Goal: Task Accomplishment & Management: Use online tool/utility

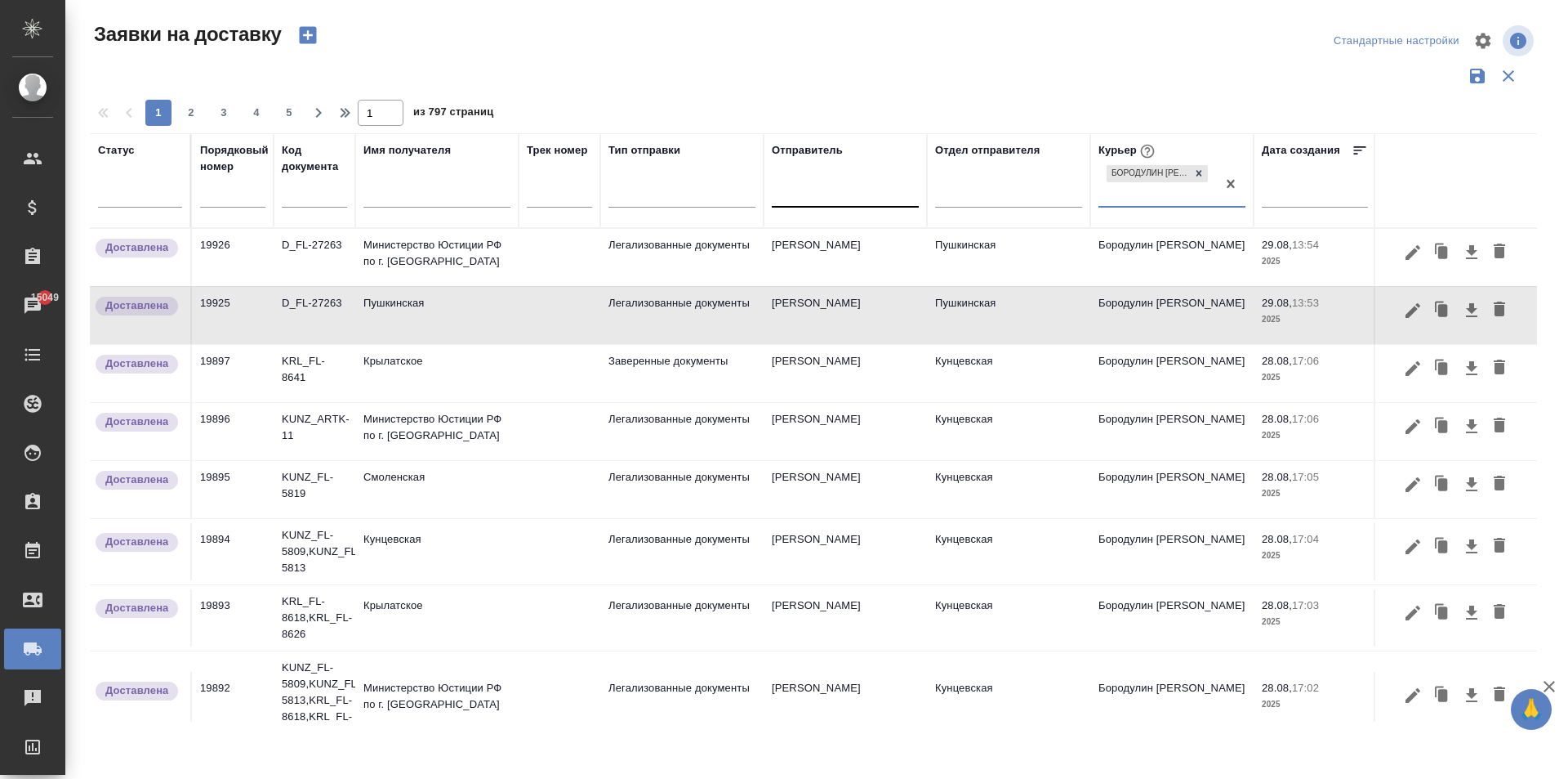
scroll to position [1027, 0]
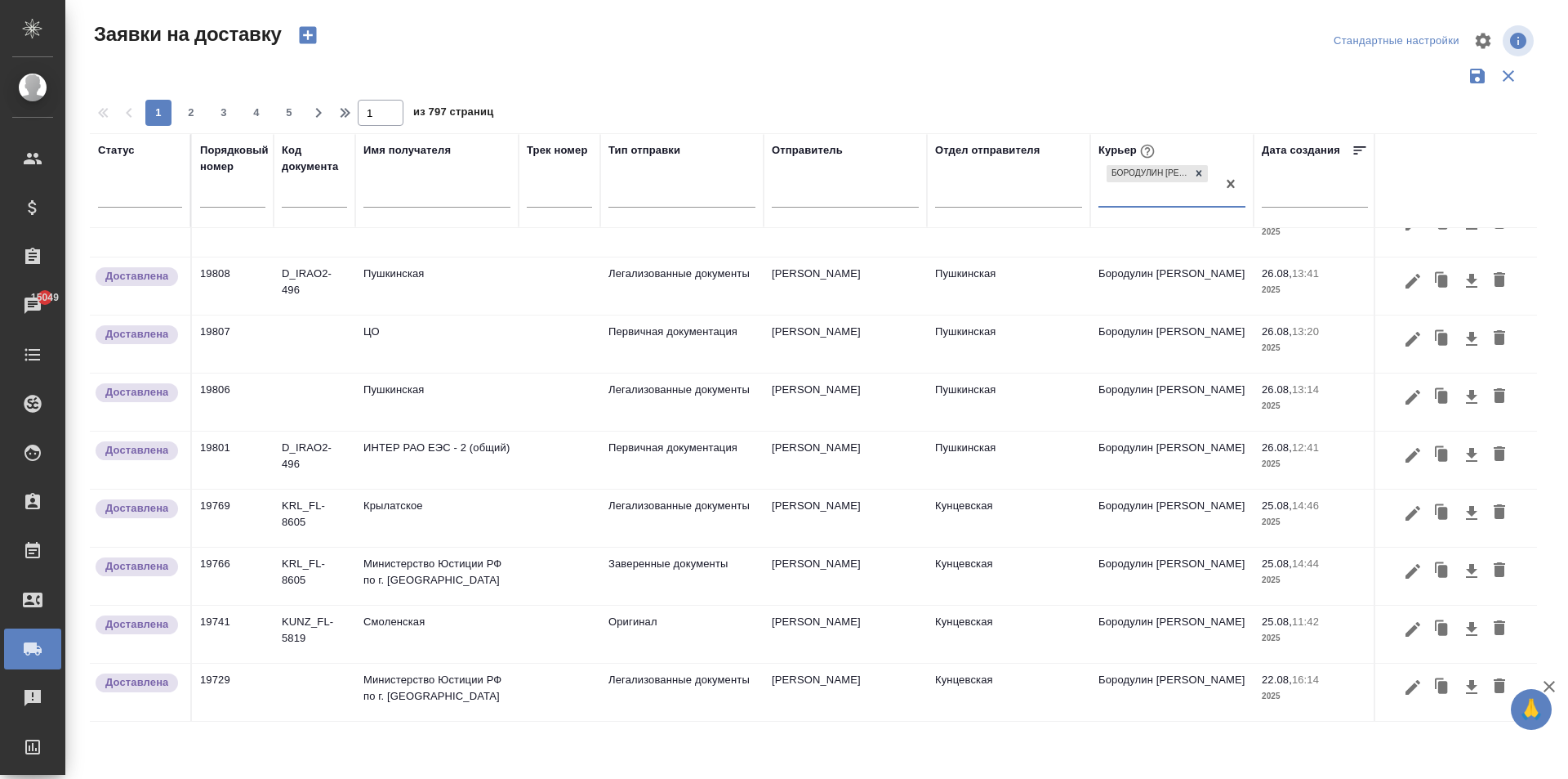
click at [398, 200] on input "text" at bounding box center [437, 196] width 147 height 21
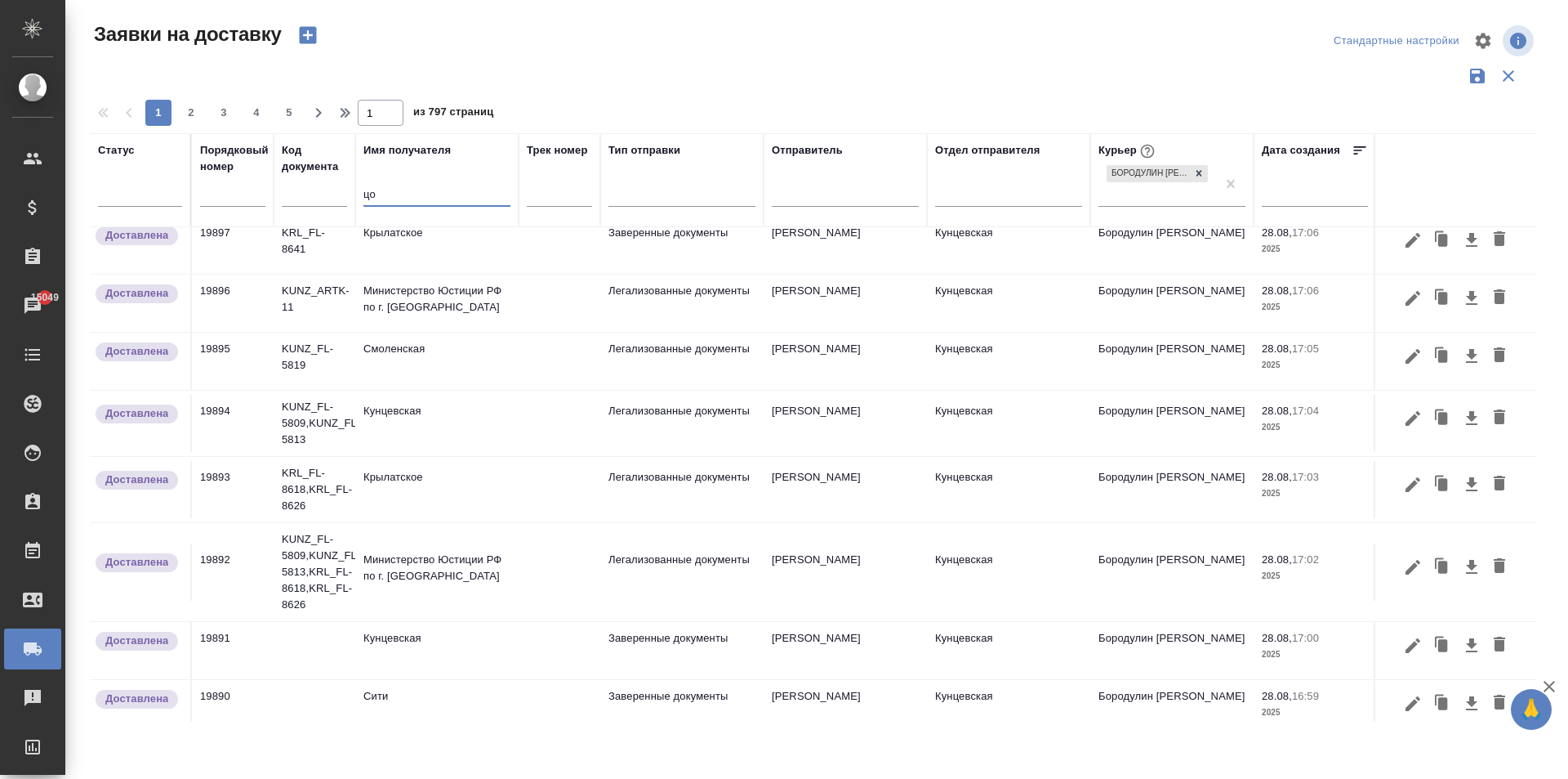
scroll to position [0, 0]
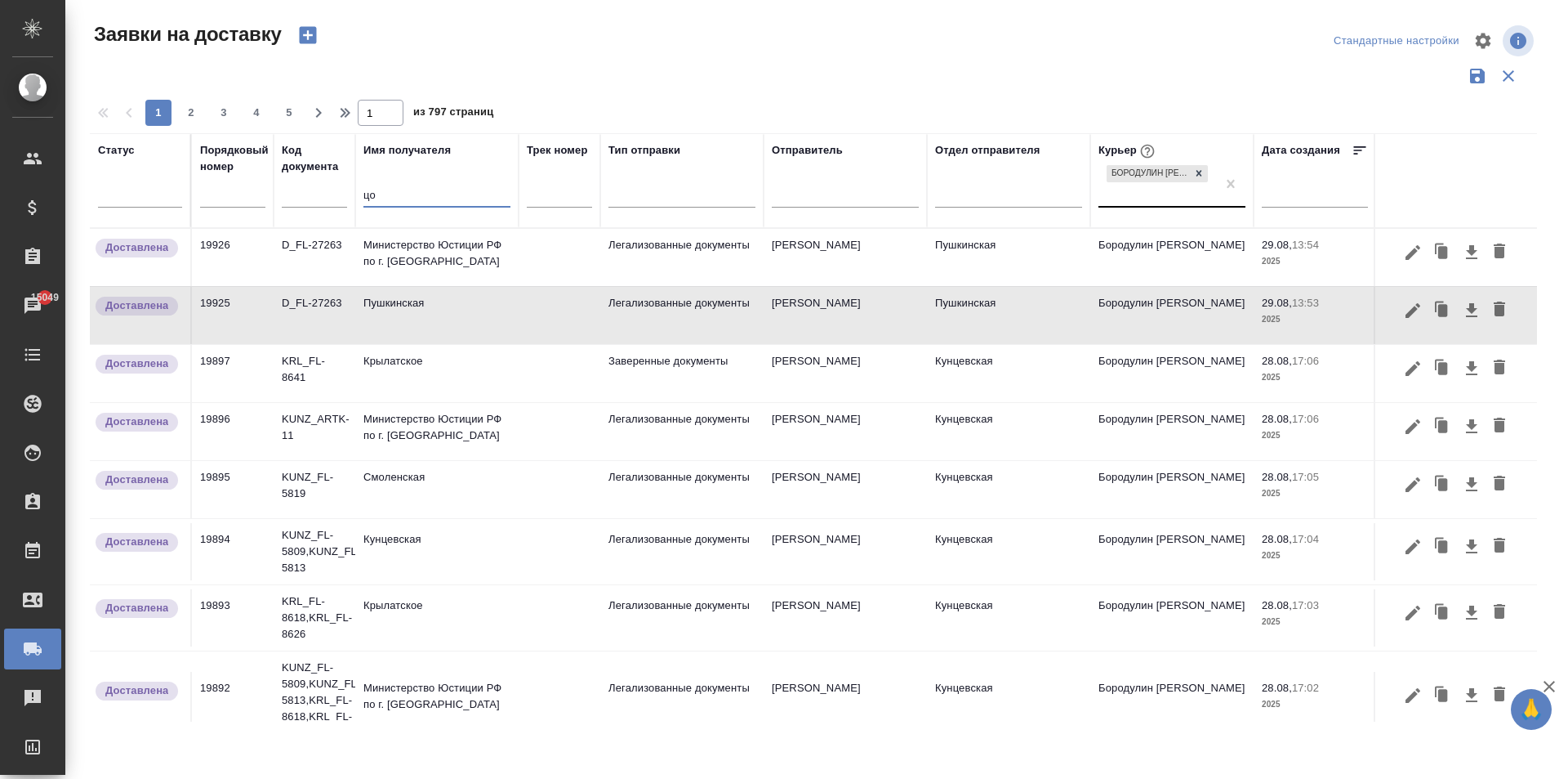
type input "цо"
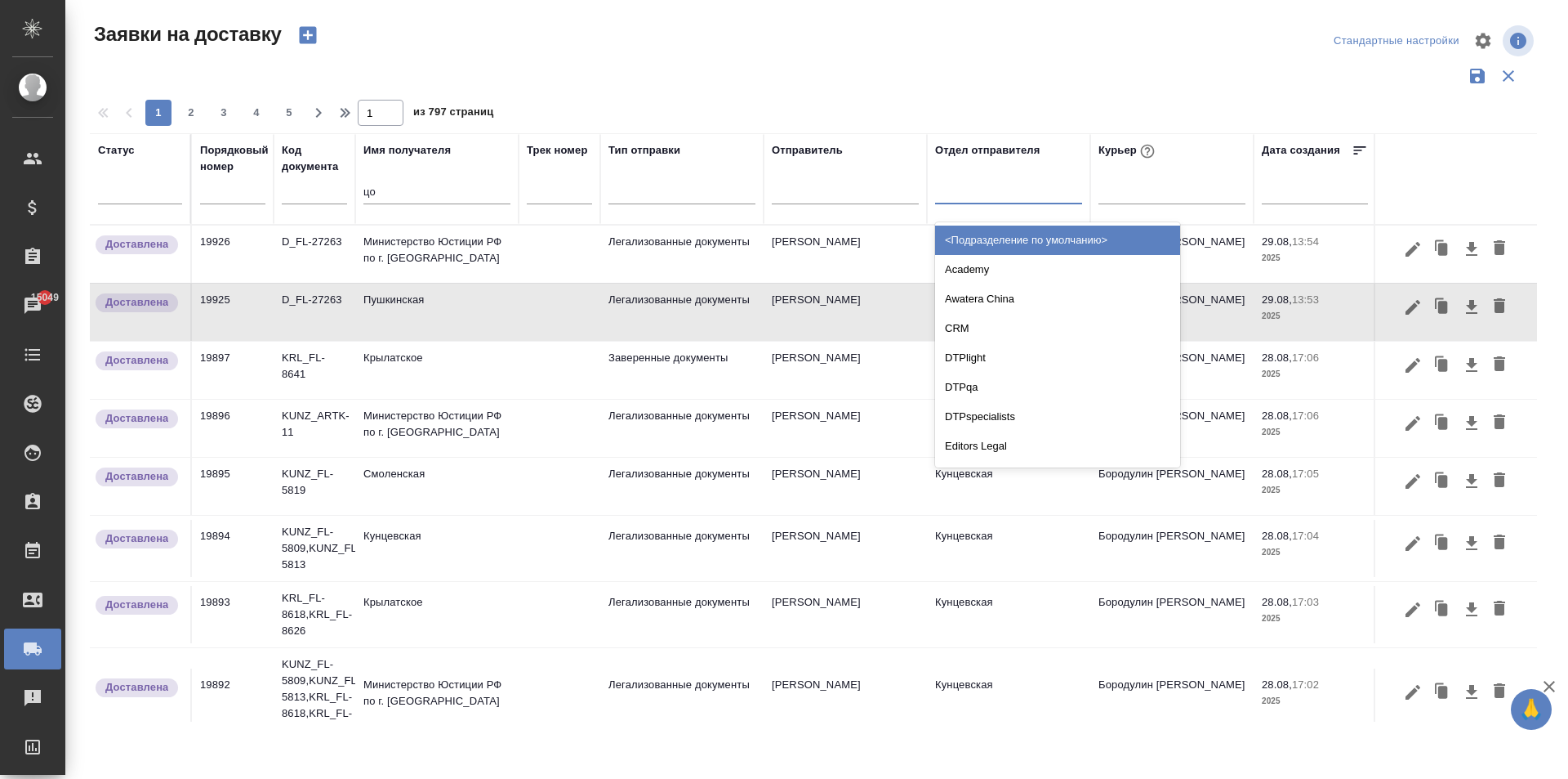
click at [968, 193] on div at bounding box center [1008, 187] width 147 height 24
type input "пуш"
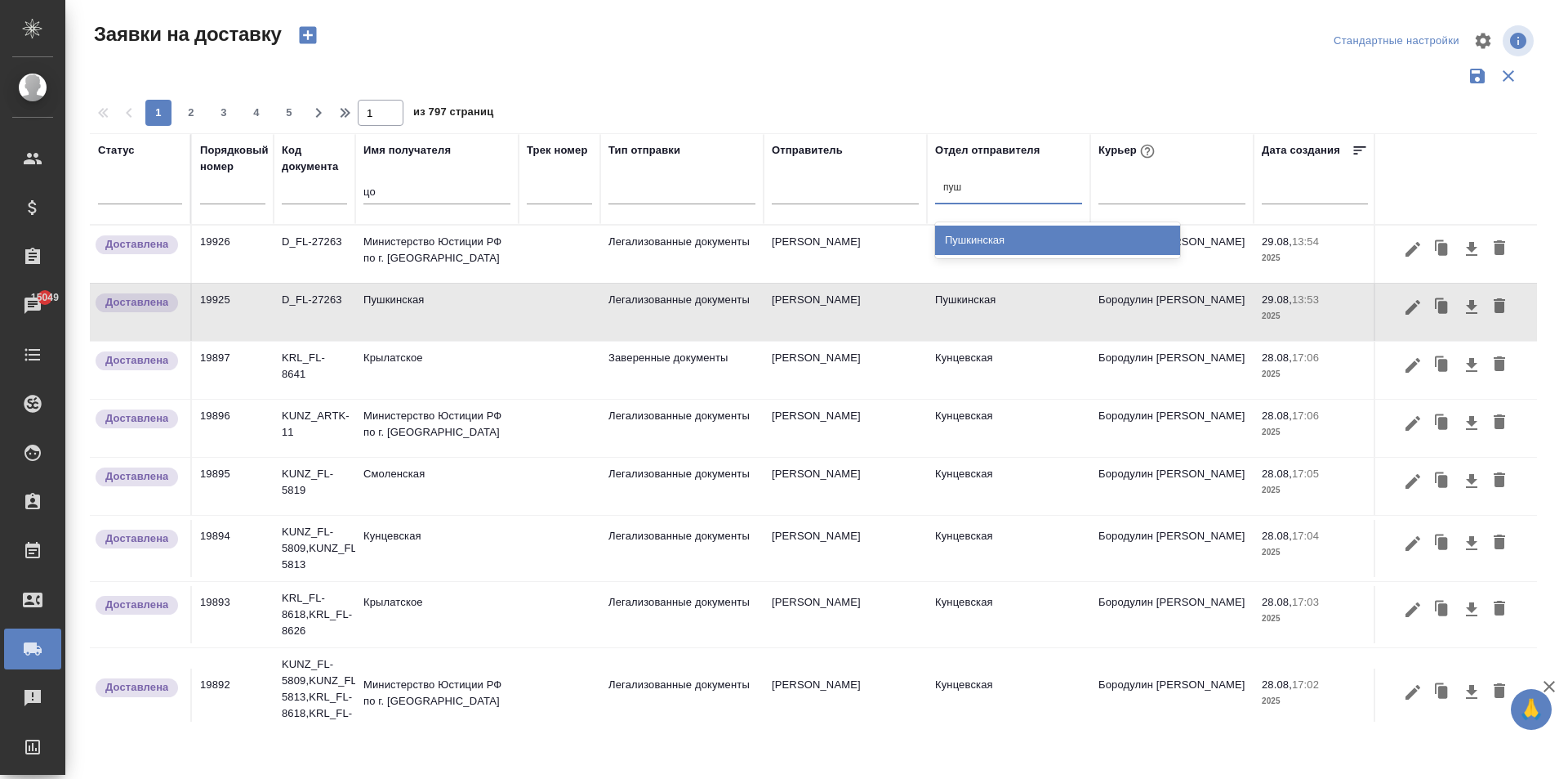
click at [989, 242] on div "Пушкинская" at bounding box center [1057, 240] width 245 height 30
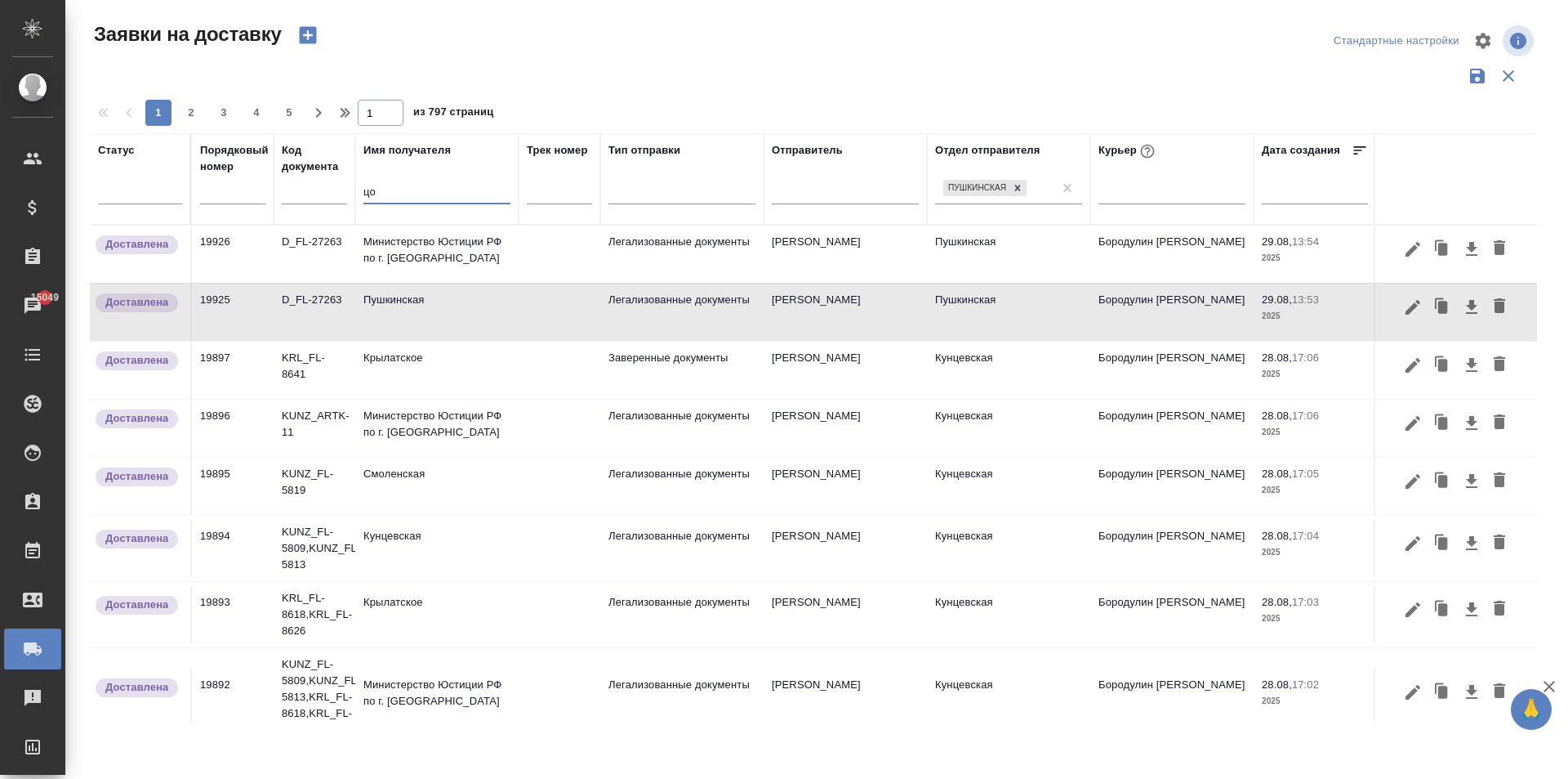
click at [390, 194] on input "цо" at bounding box center [437, 193] width 147 height 21
type input "ц"
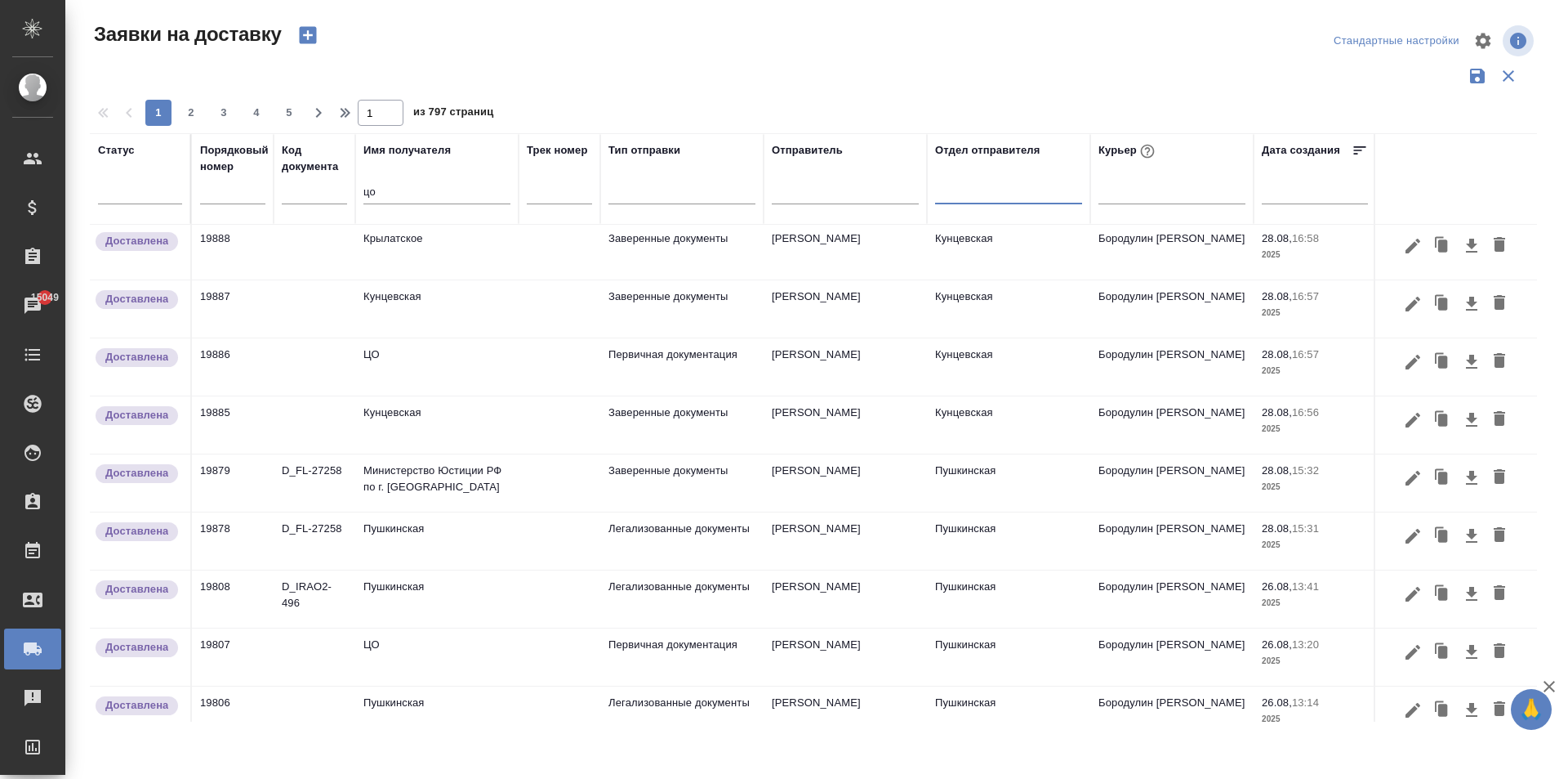
scroll to position [817, 0]
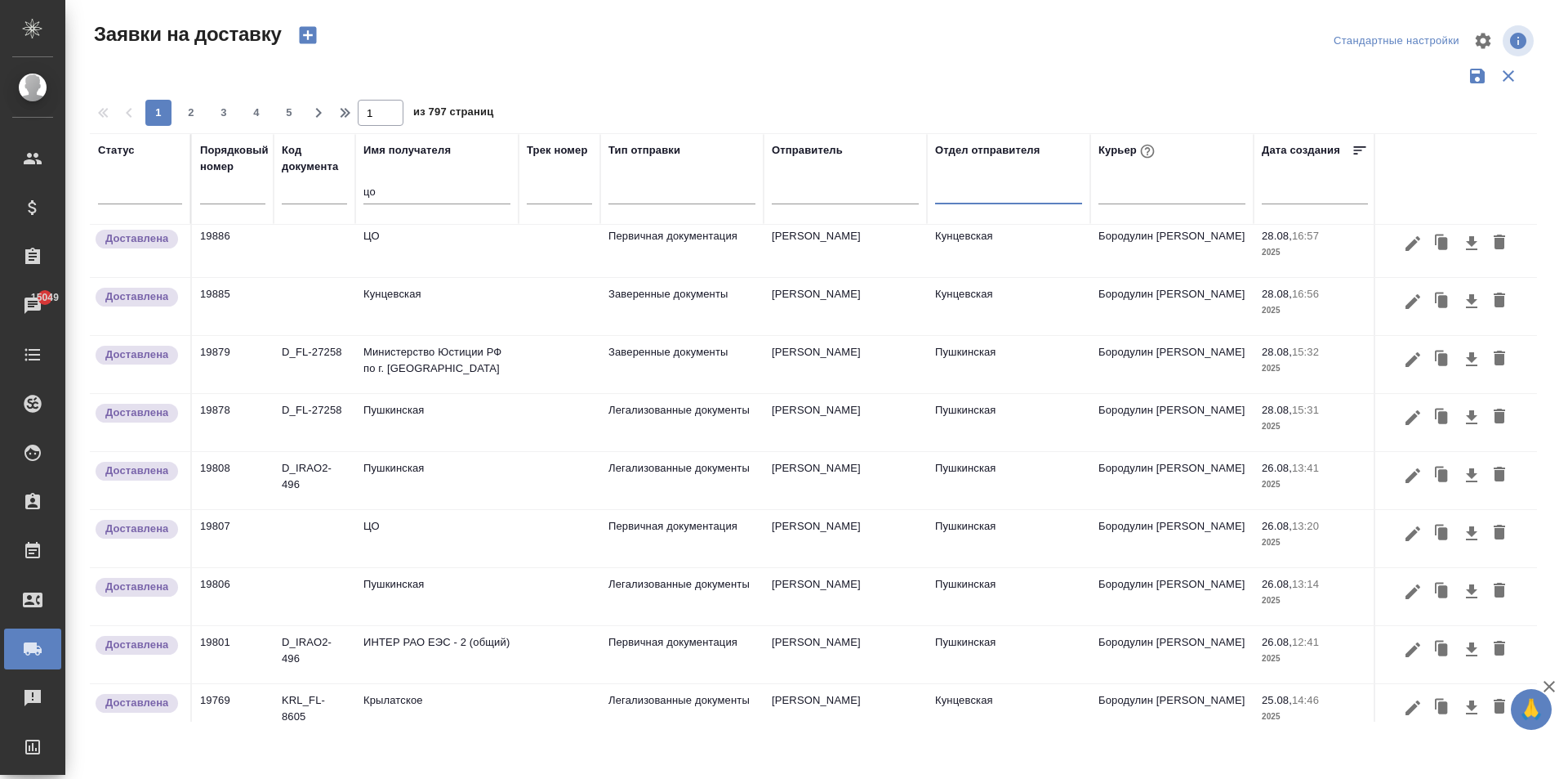
click at [390, 192] on input "цо" at bounding box center [437, 193] width 147 height 21
type input "ц"
type input "цо"
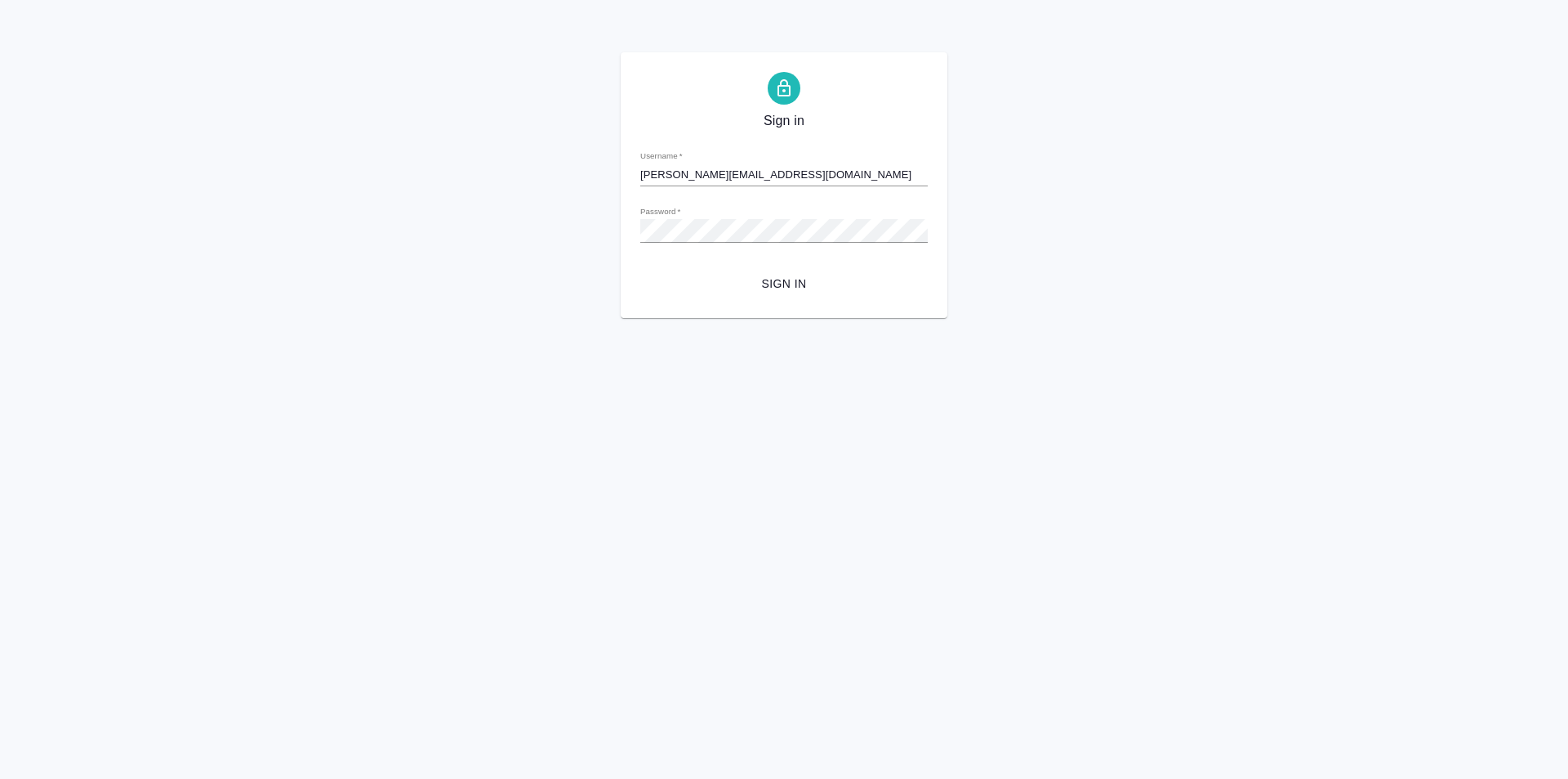
click at [1158, 42] on html "Sign in Username   * [PERSON_NAME][EMAIL_ADDRESS][DOMAIN_NAME] Password   * url…" at bounding box center [784, 158] width 1568 height 318
click at [796, 279] on span "Sign in" at bounding box center [784, 284] width 261 height 21
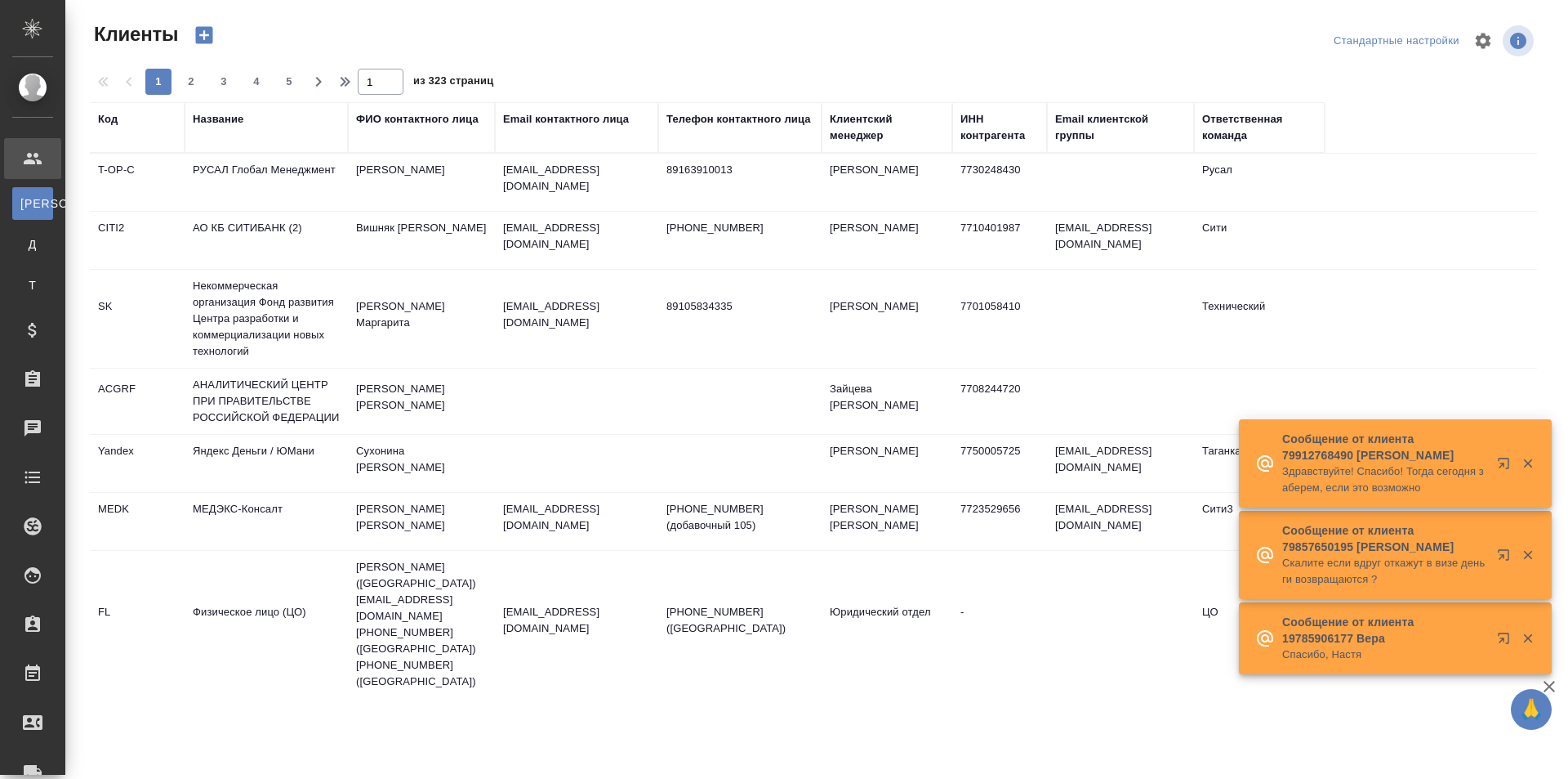
select select "RU"
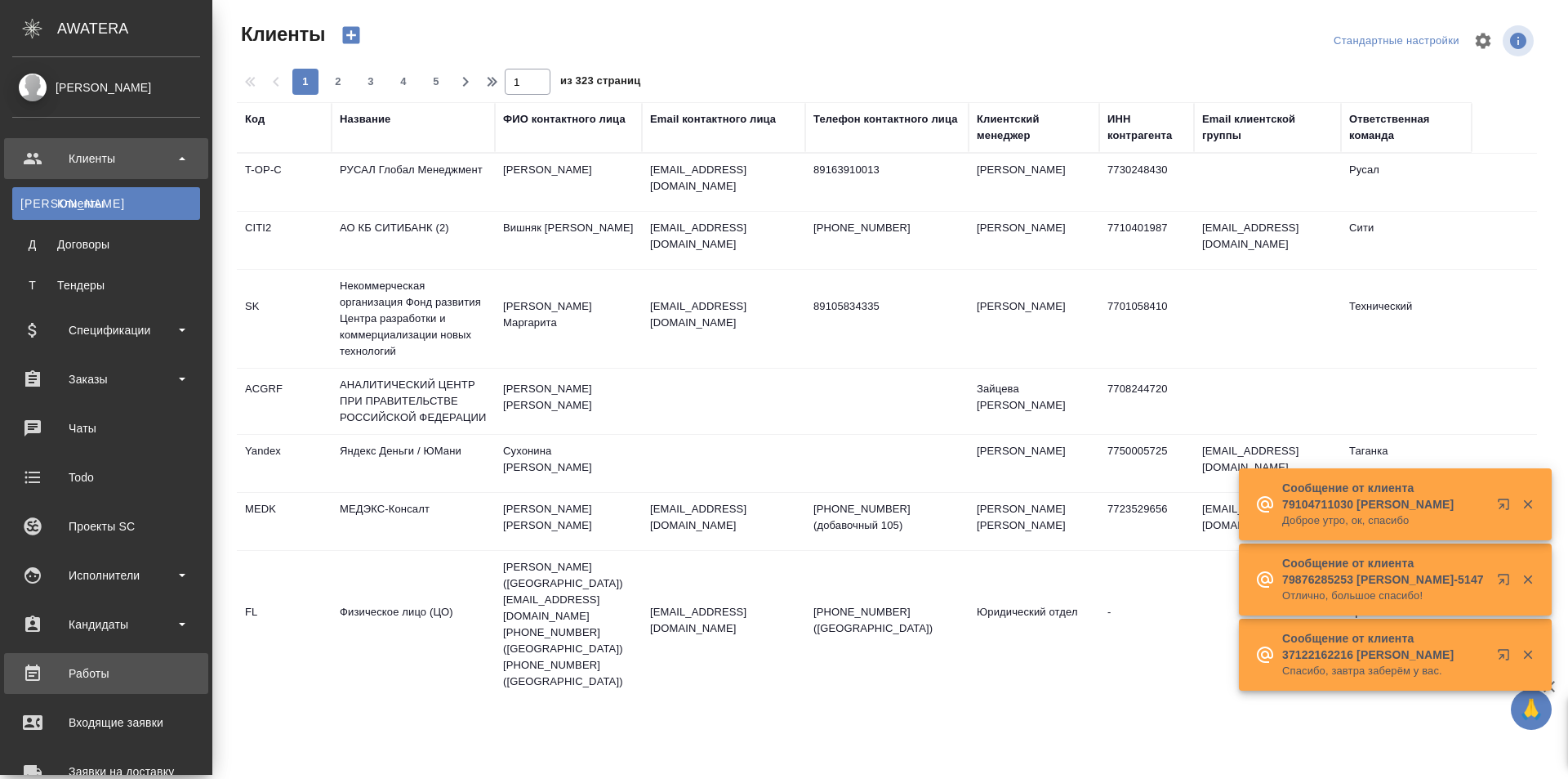
scroll to position [164, 0]
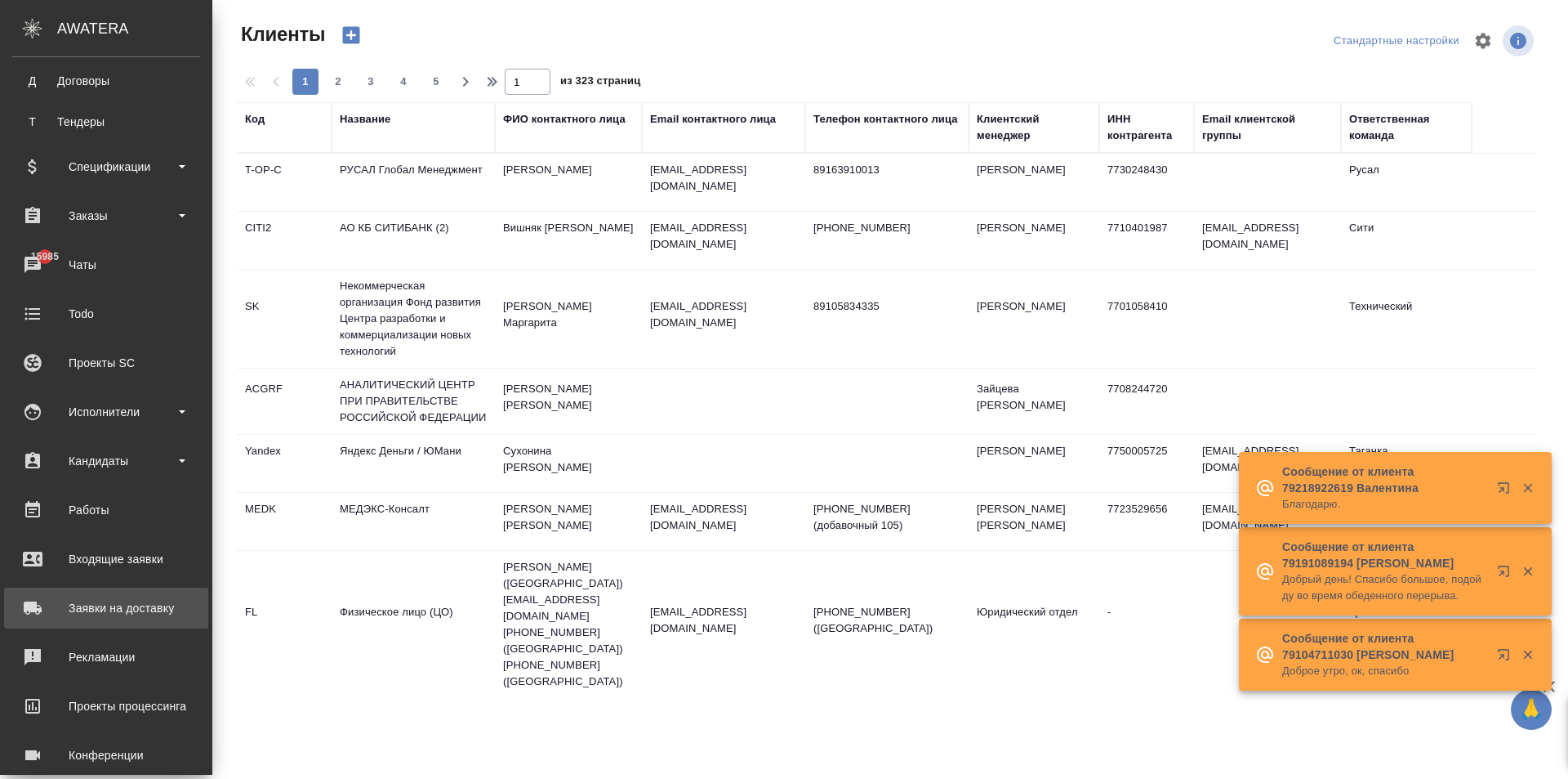
click at [129, 604] on div "Заявки на доставку" at bounding box center [107, 607] width 188 height 24
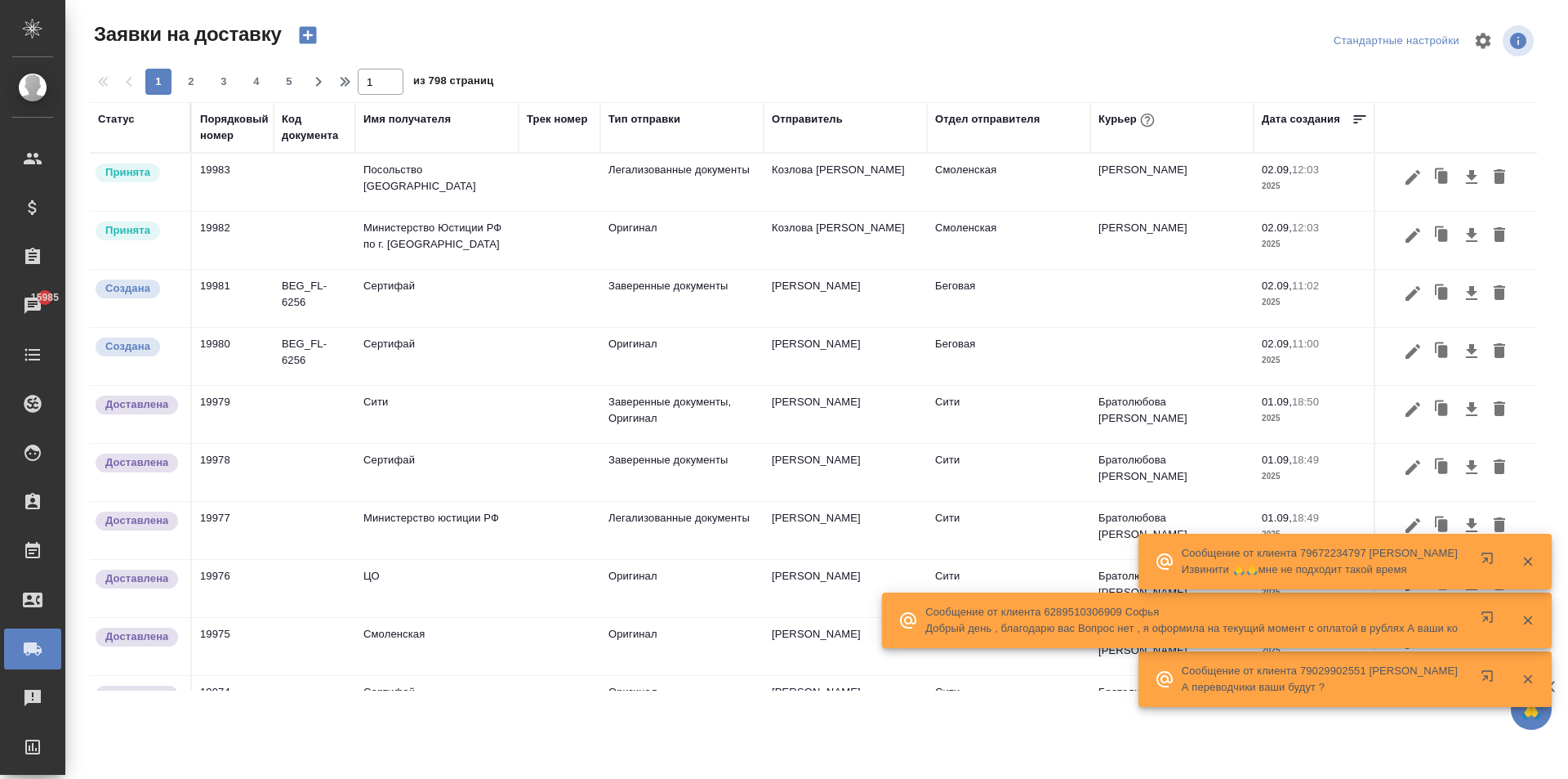
click at [433, 126] on div "Имя получателя" at bounding box center [407, 119] width 88 height 16
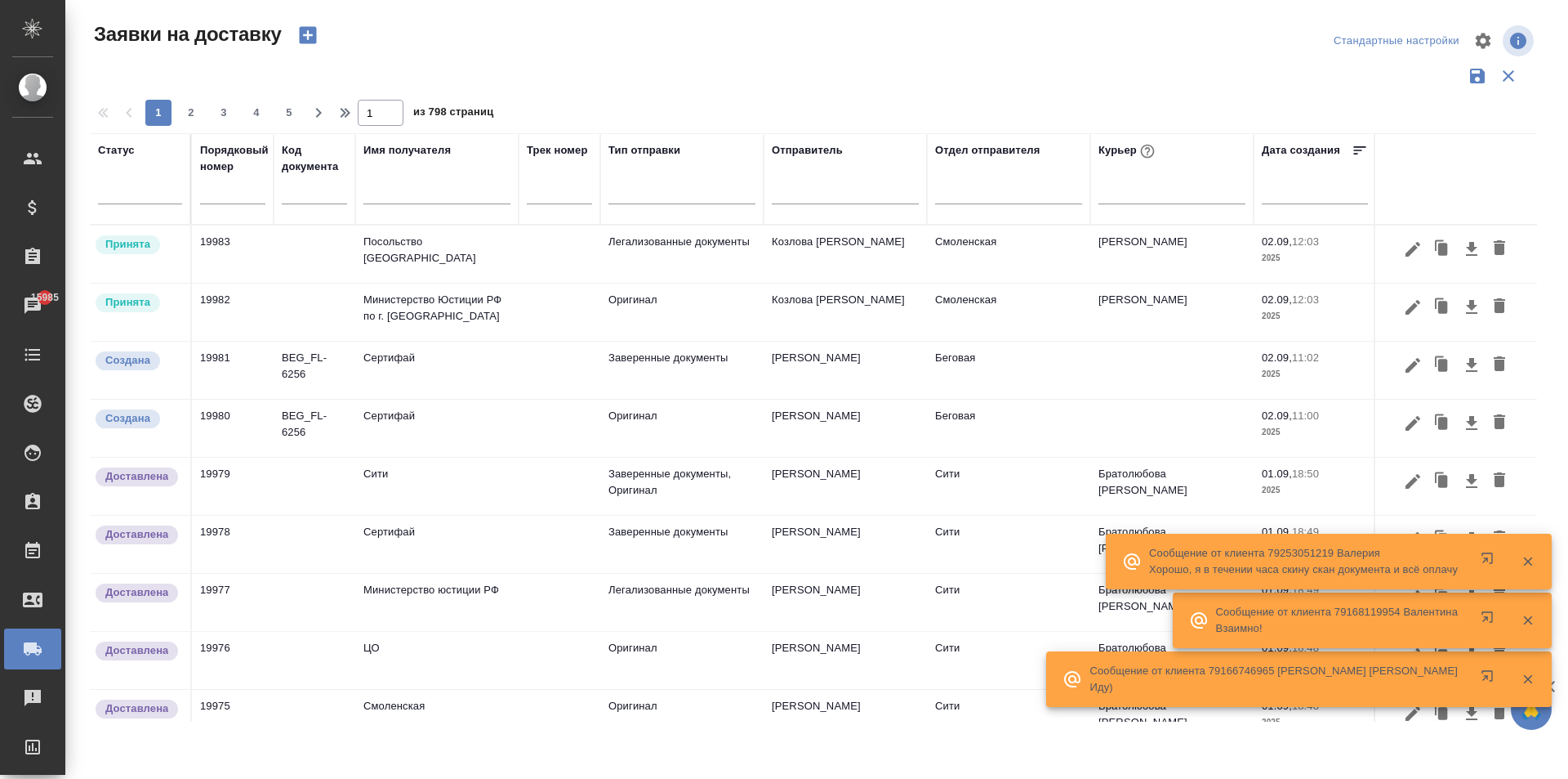
click at [385, 192] on input "text" at bounding box center [437, 193] width 147 height 21
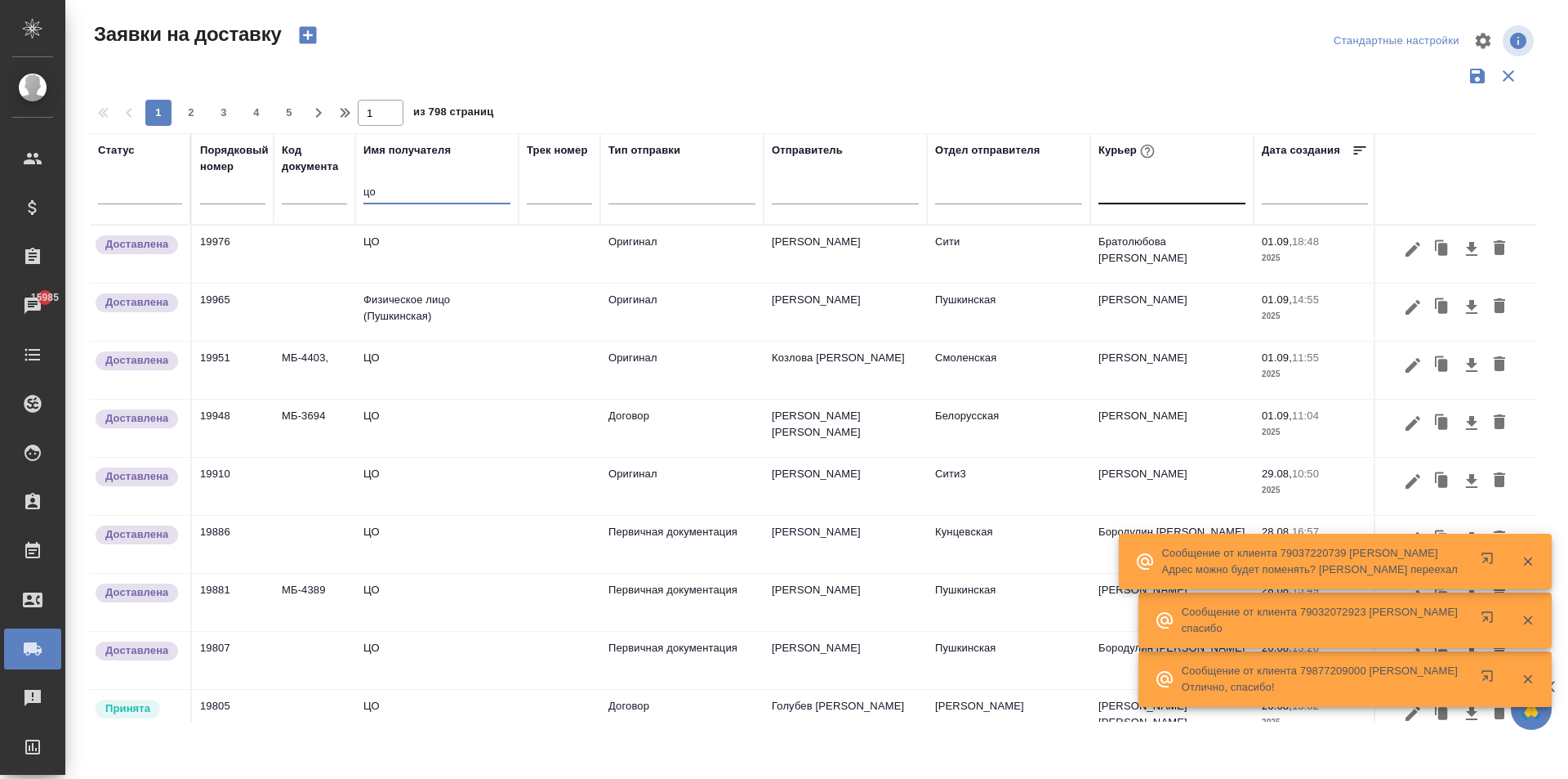
type input "цо"
click at [1148, 196] on div at bounding box center [1172, 187] width 147 height 24
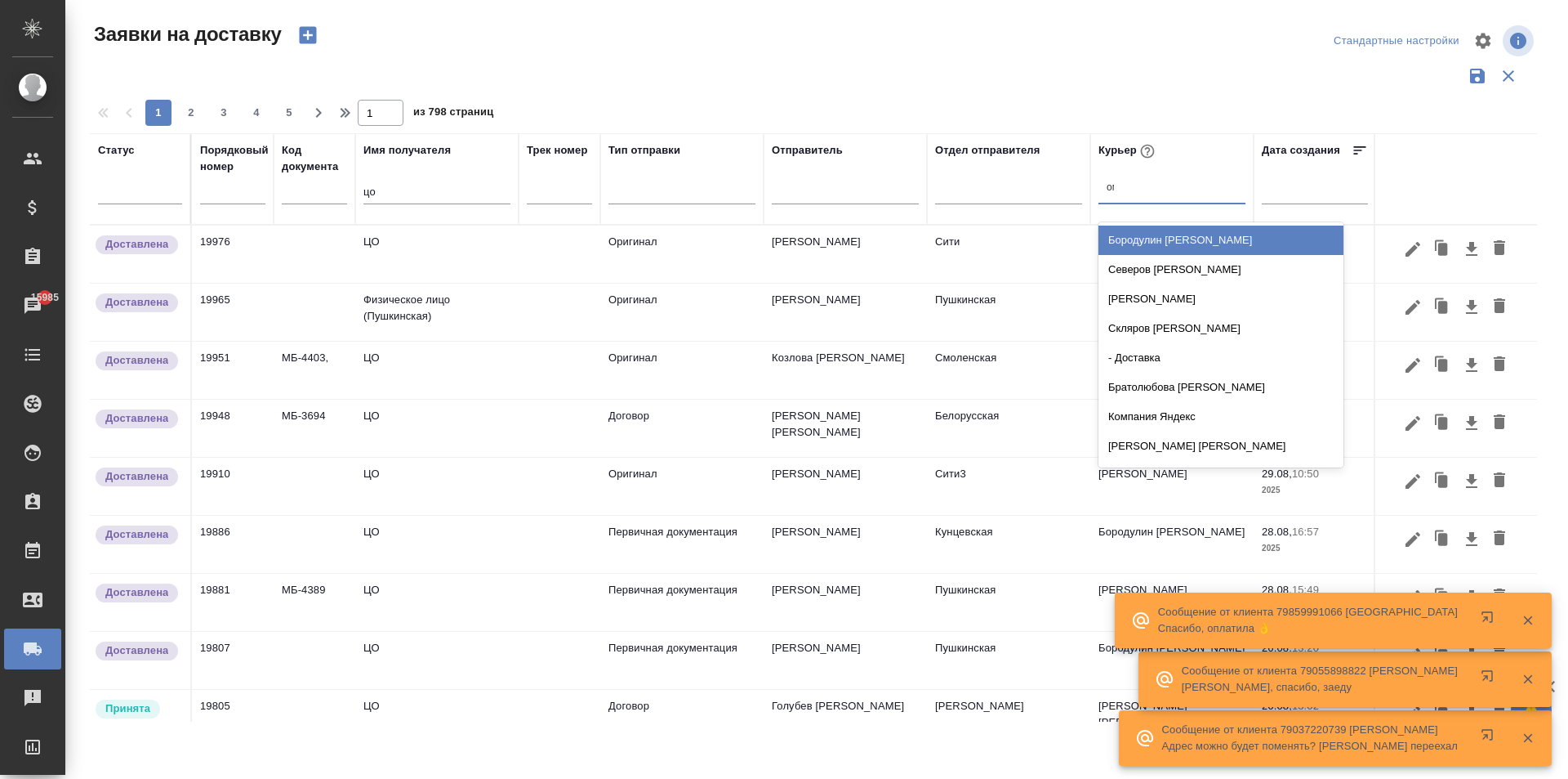
type input "о"
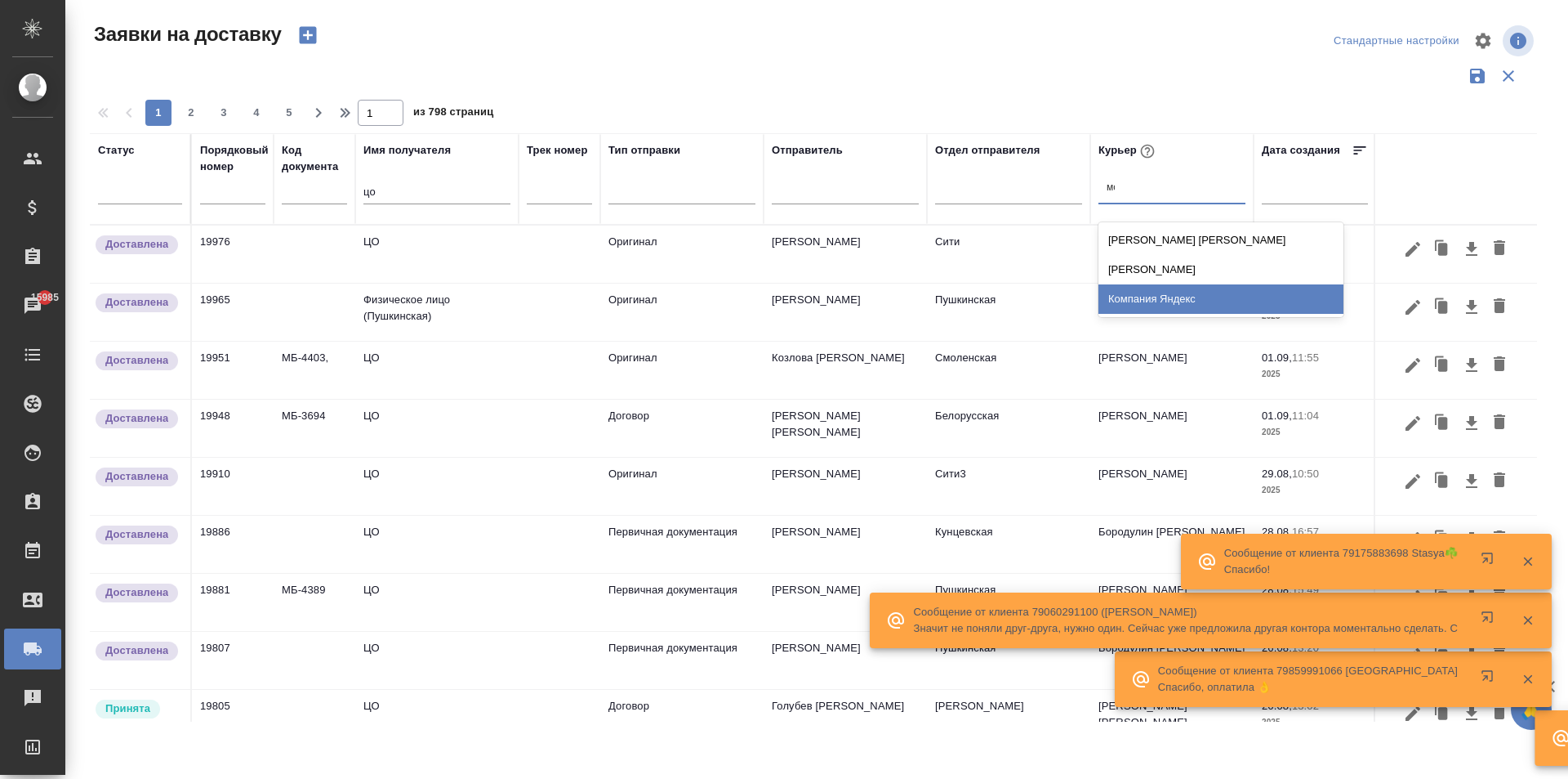
type input "м"
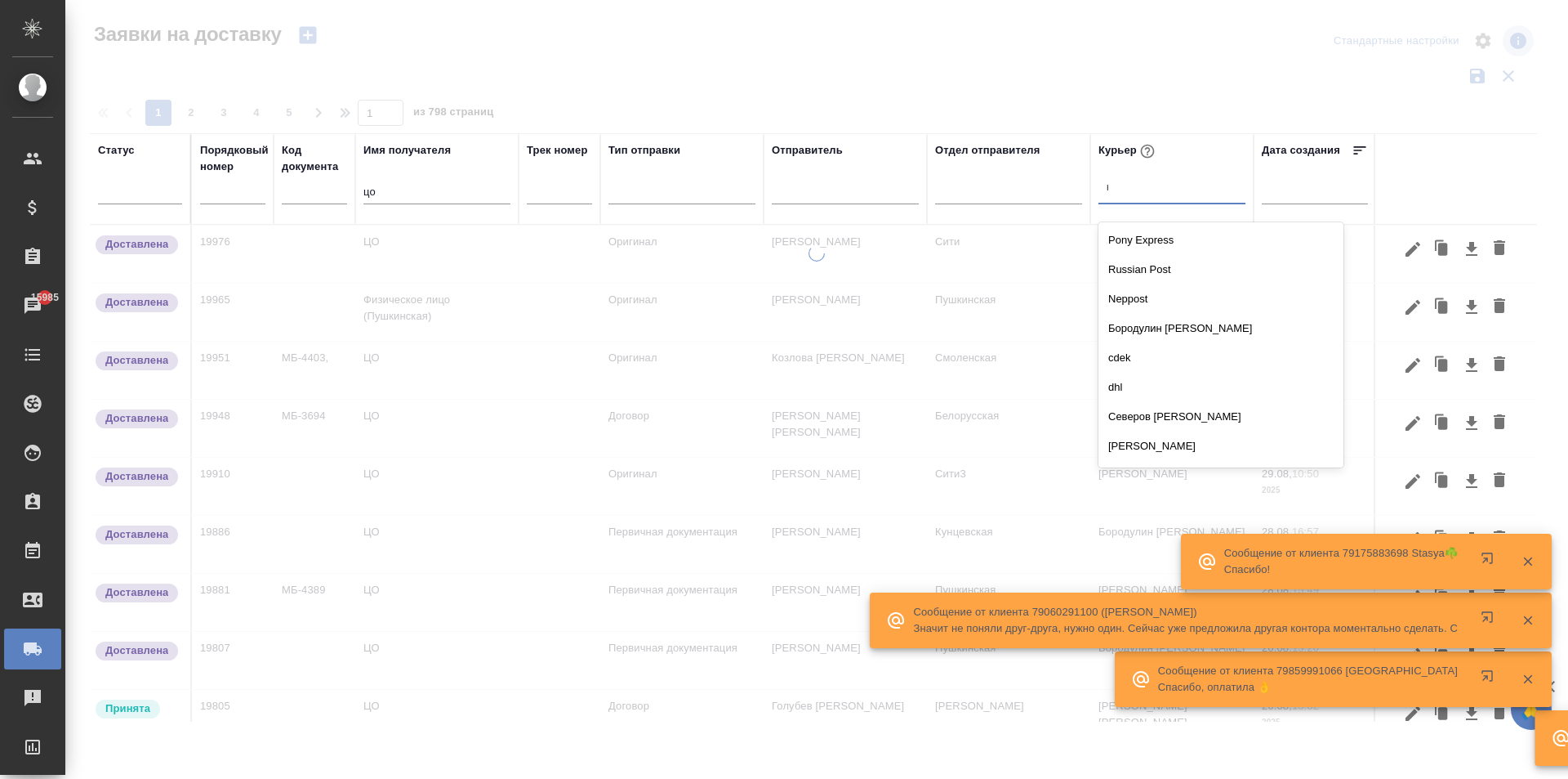
type input "к"
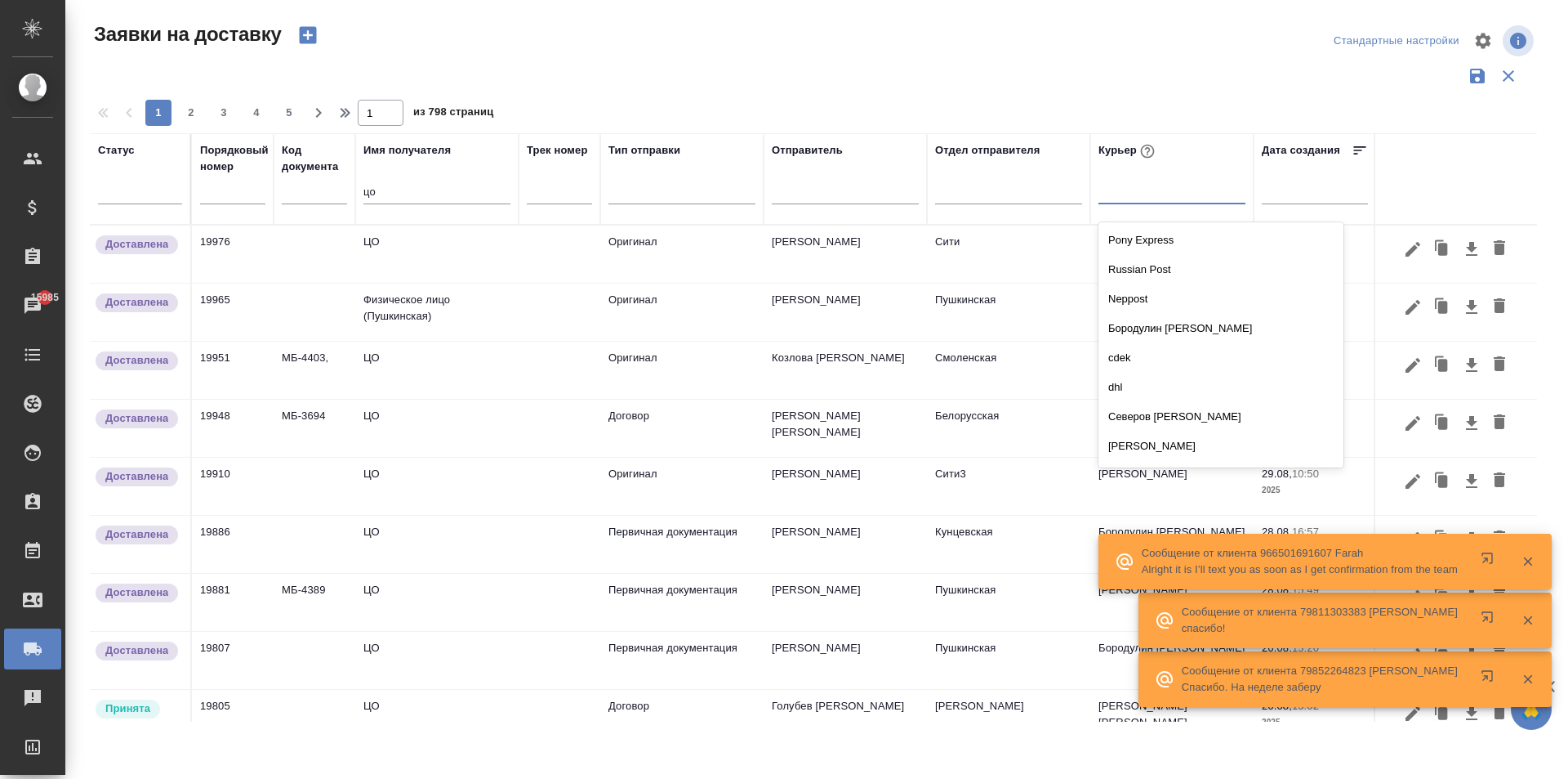
click at [390, 195] on input "цо" at bounding box center [437, 193] width 147 height 21
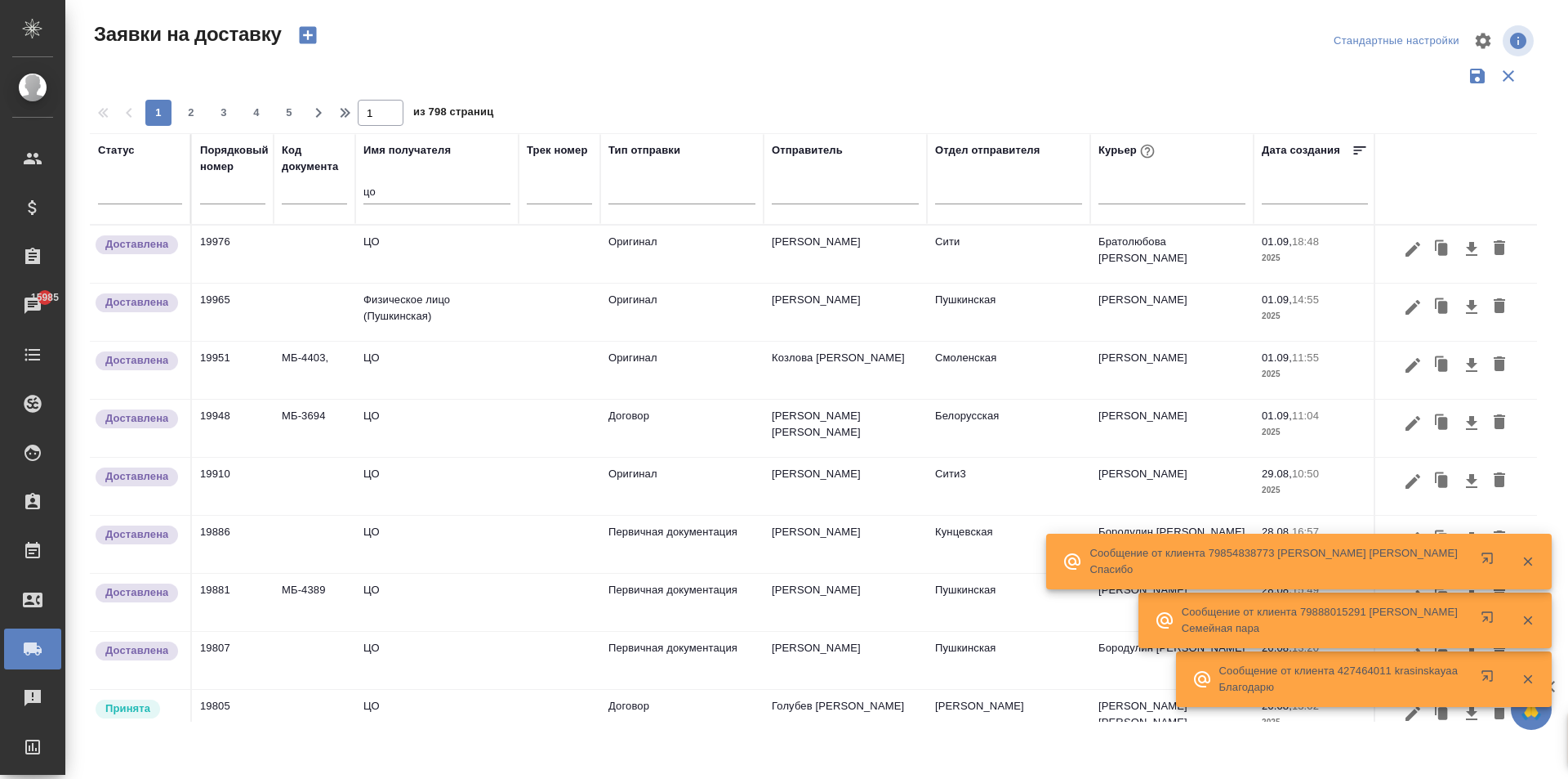
click at [1133, 591] on td "[PERSON_NAME]" at bounding box center [1172, 602] width 164 height 57
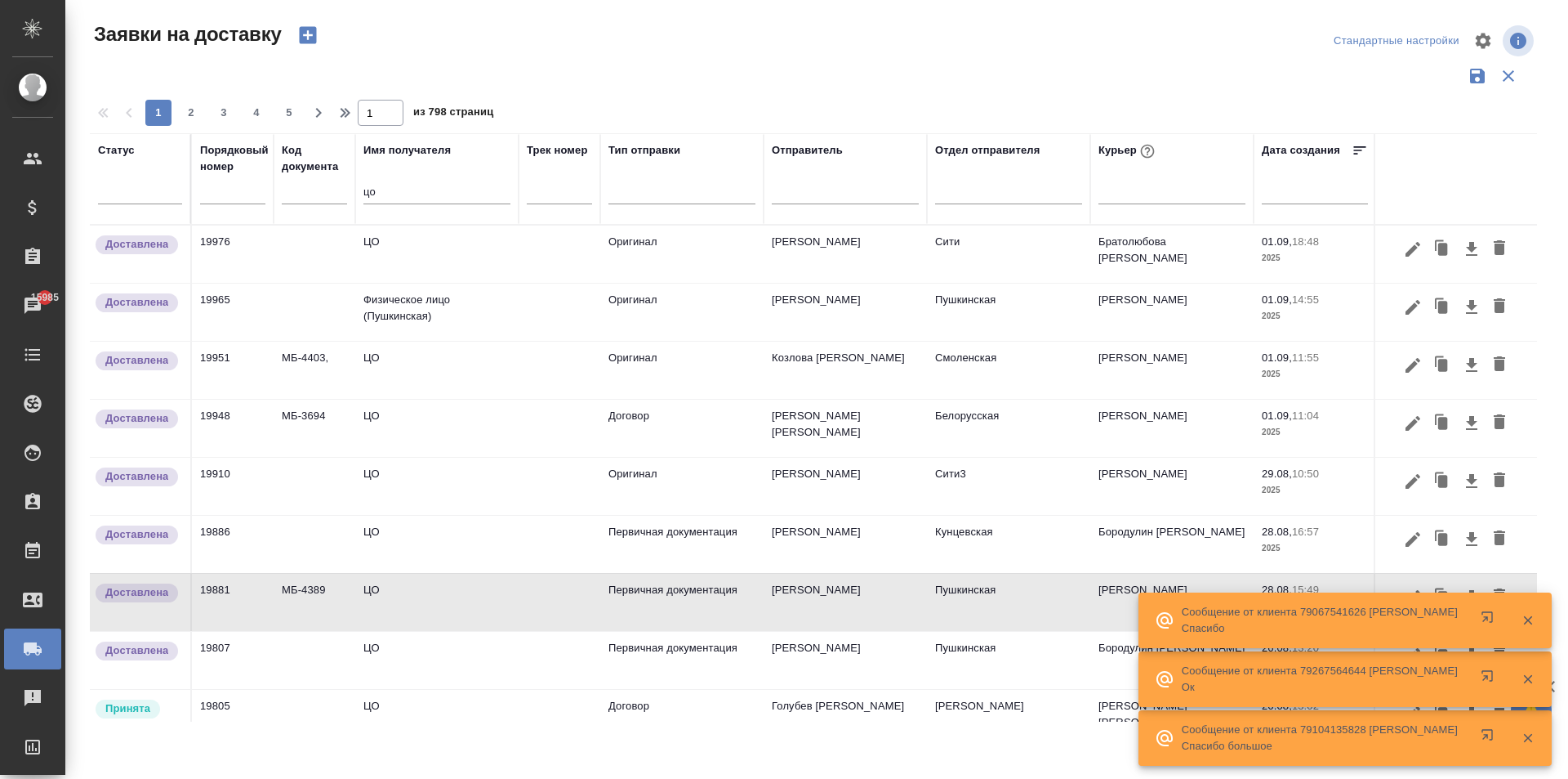
scroll to position [164, 0]
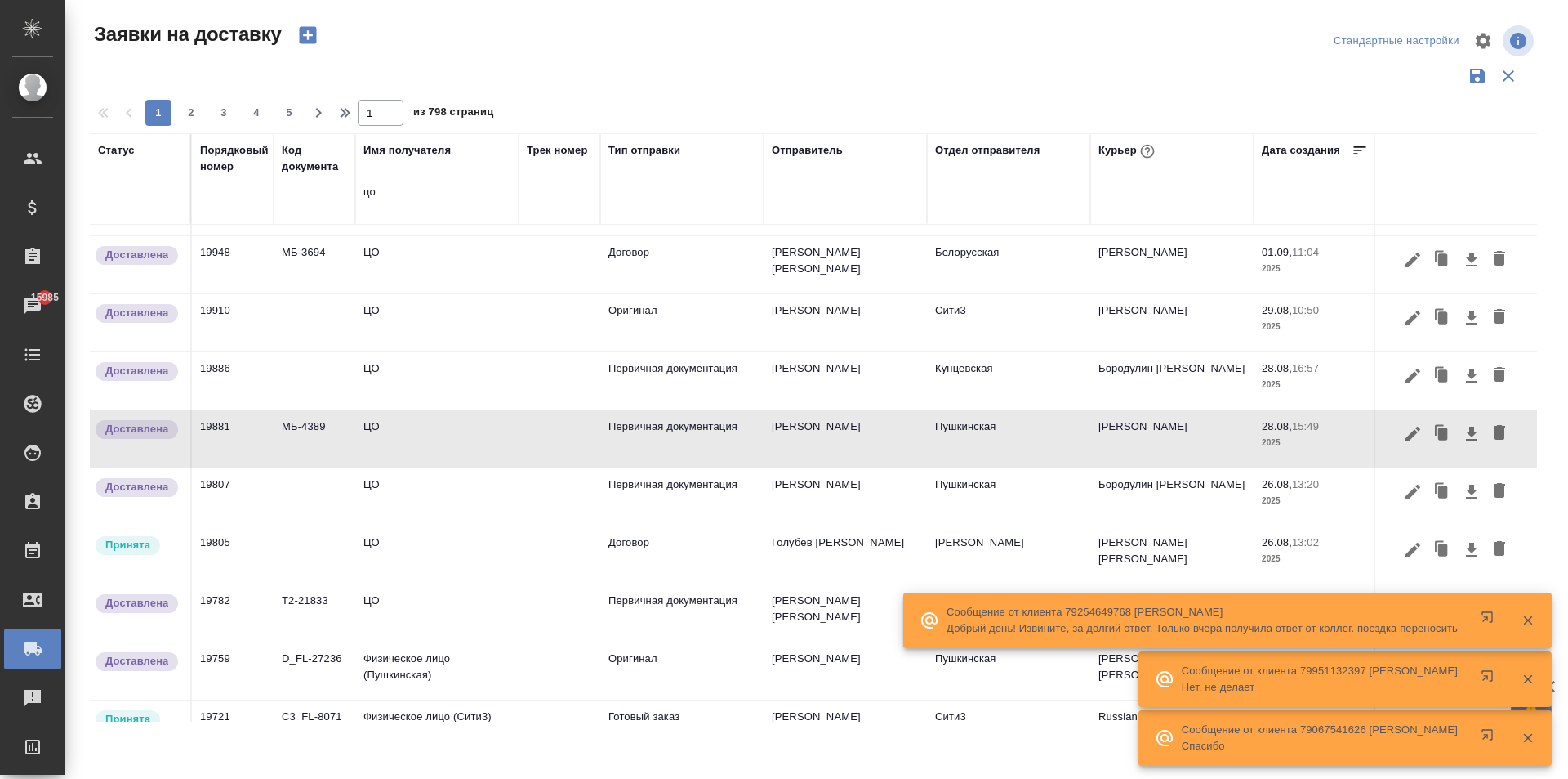
click at [417, 437] on td "ЦО" at bounding box center [437, 438] width 164 height 57
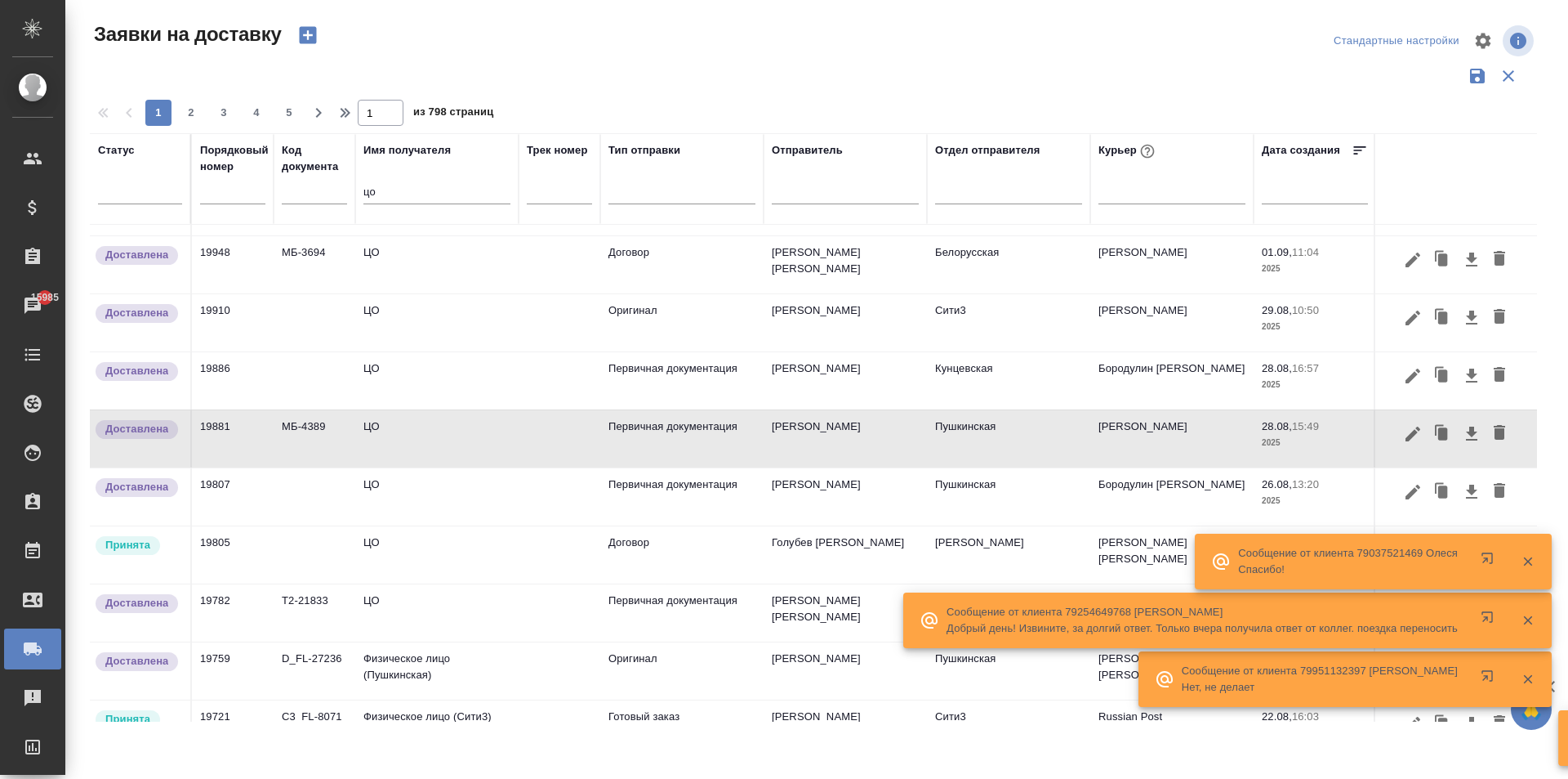
click at [417, 437] on td "ЦО" at bounding box center [437, 438] width 164 height 57
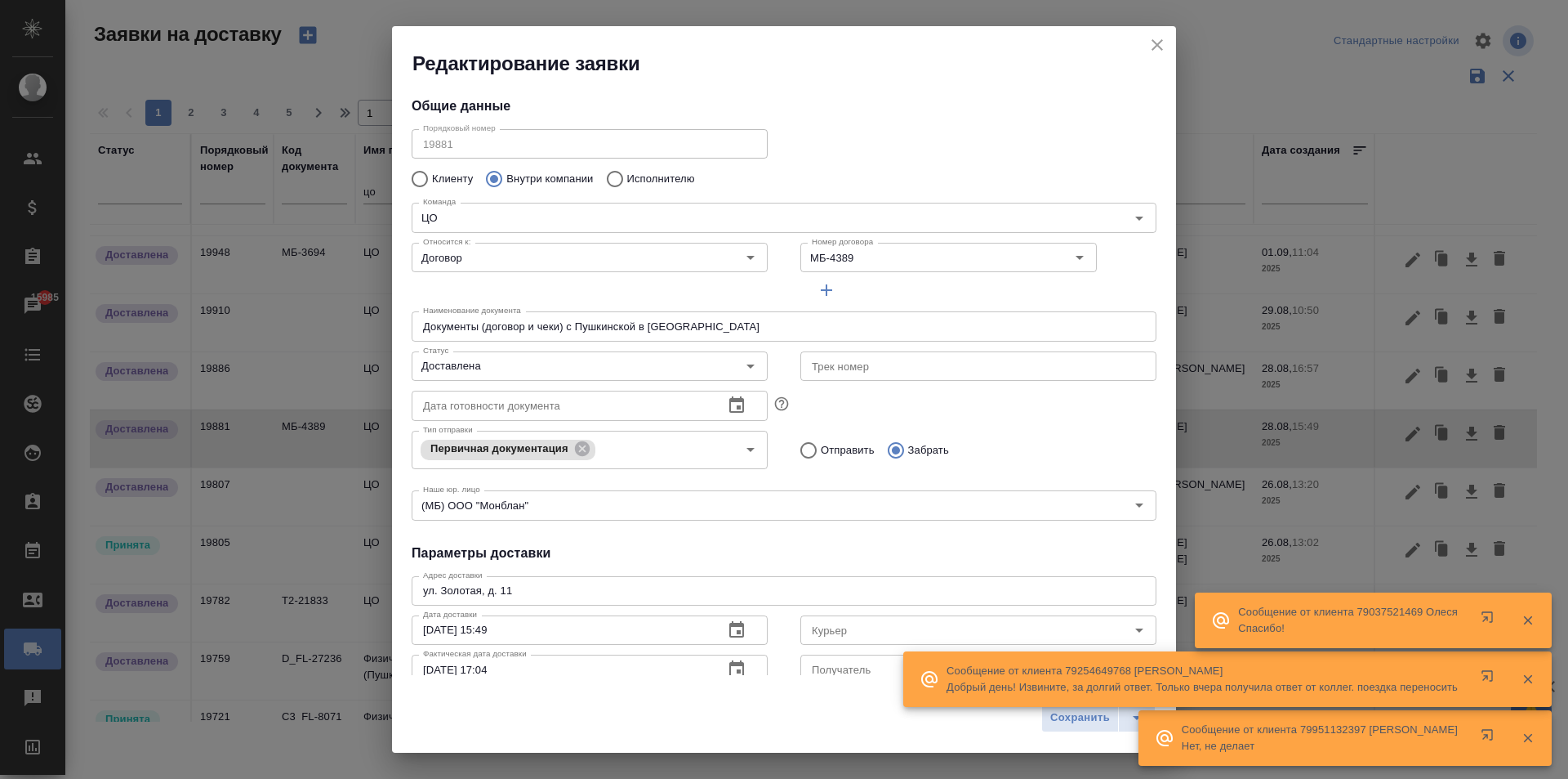
type input "[PERSON_NAME]"
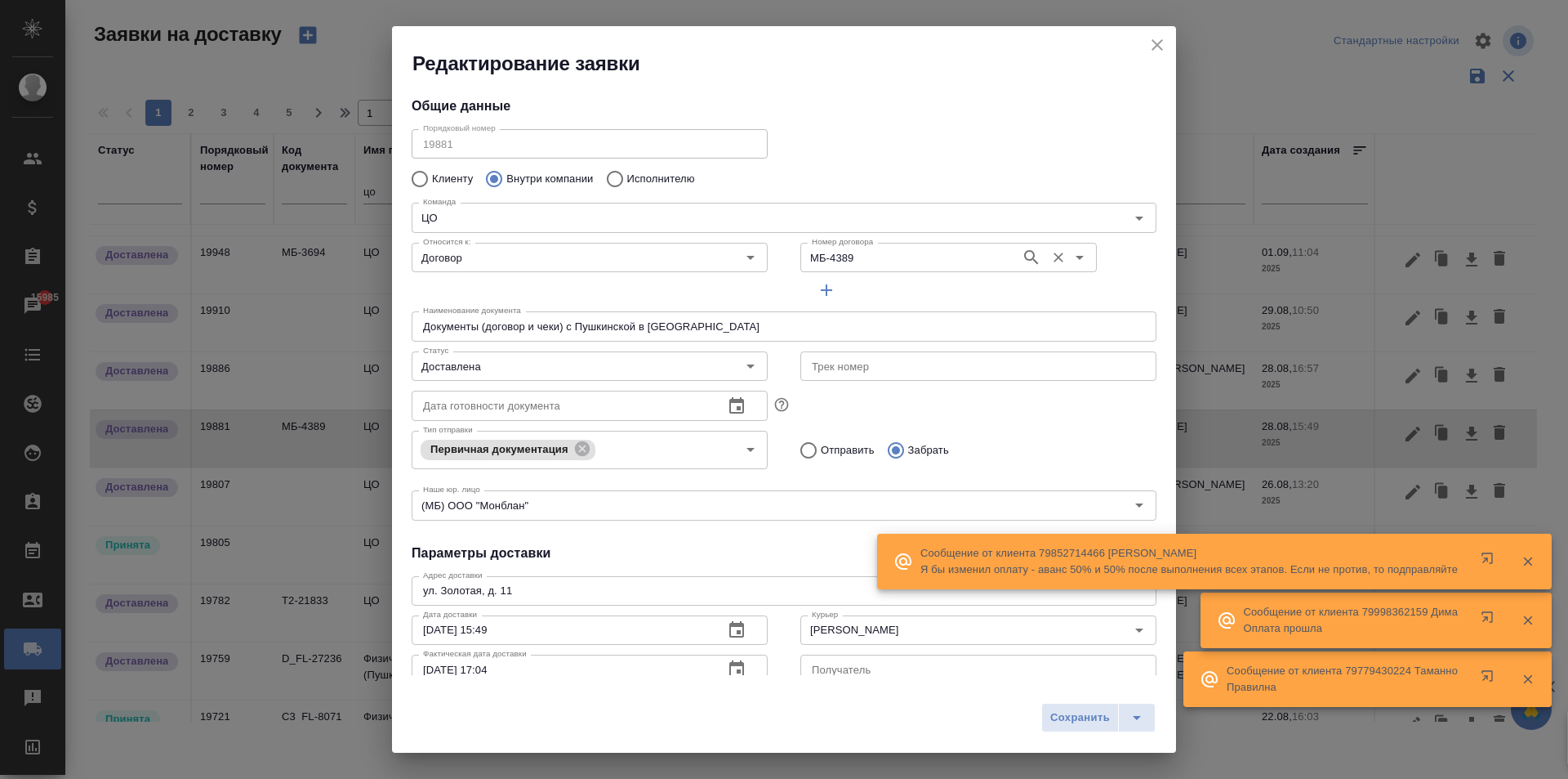
click at [864, 254] on input "МБ-4389" at bounding box center [909, 258] width 207 height 20
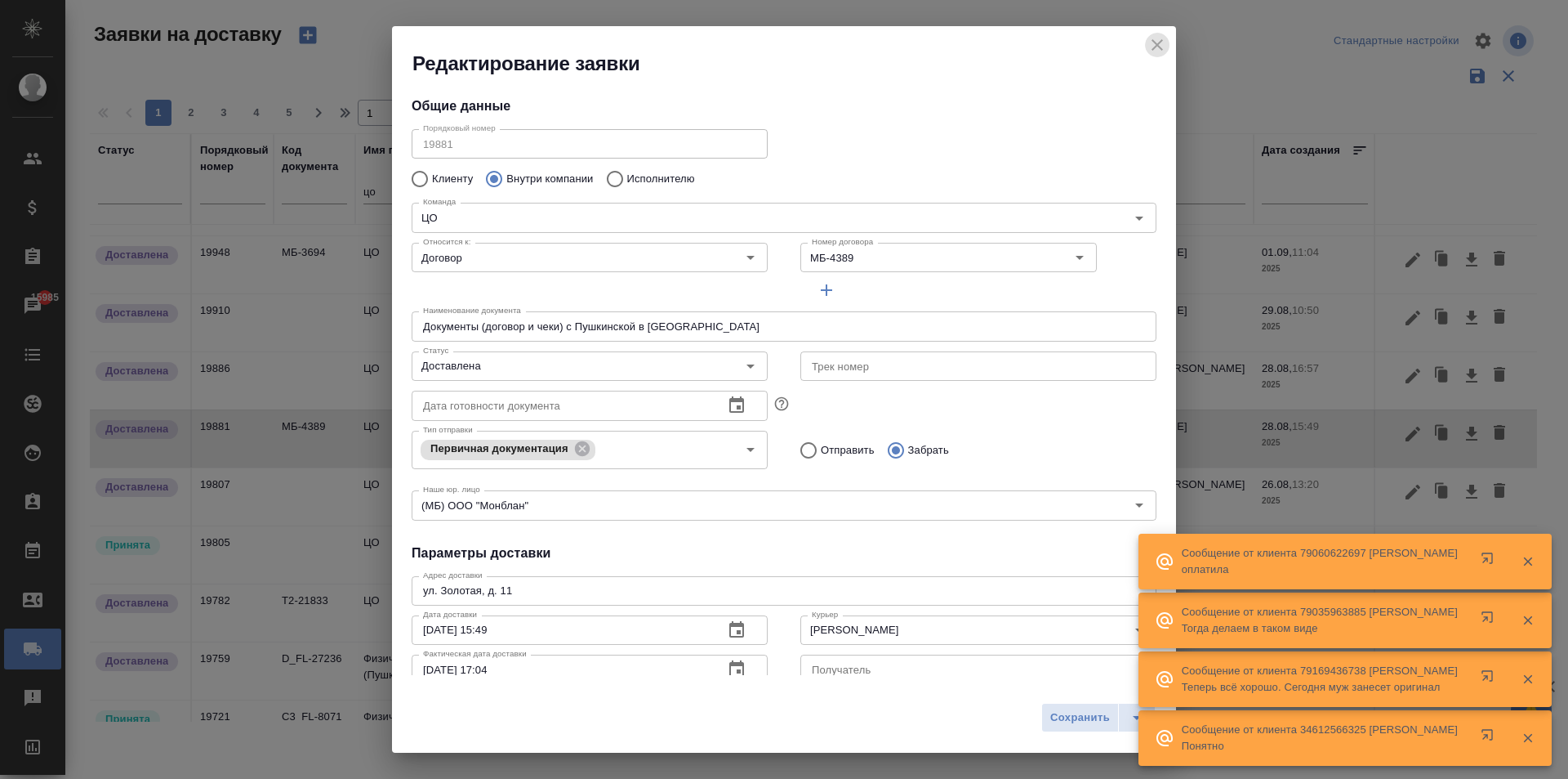
click at [1148, 43] on icon "close" at bounding box center [1157, 45] width 20 height 20
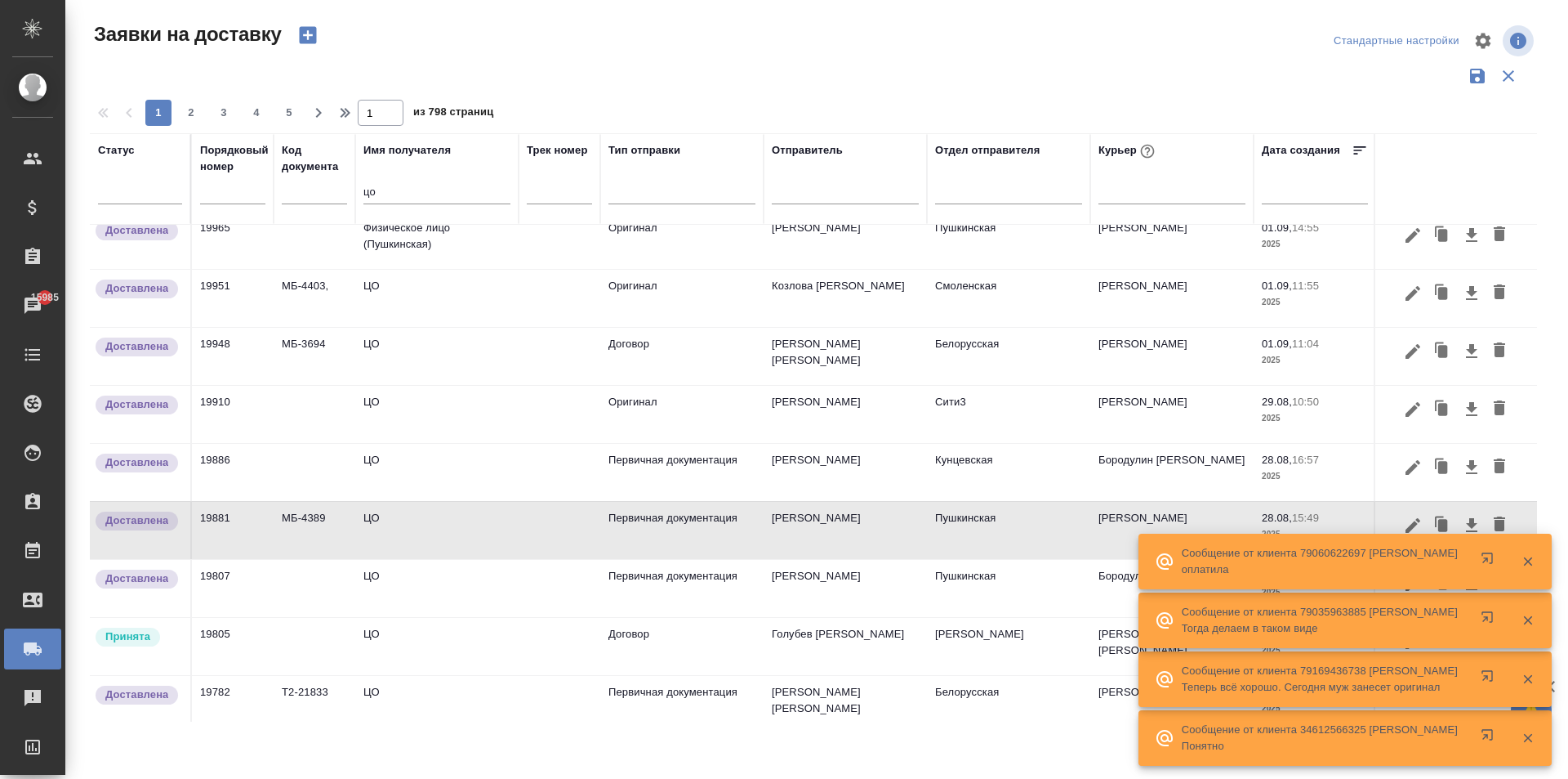
scroll to position [0, 0]
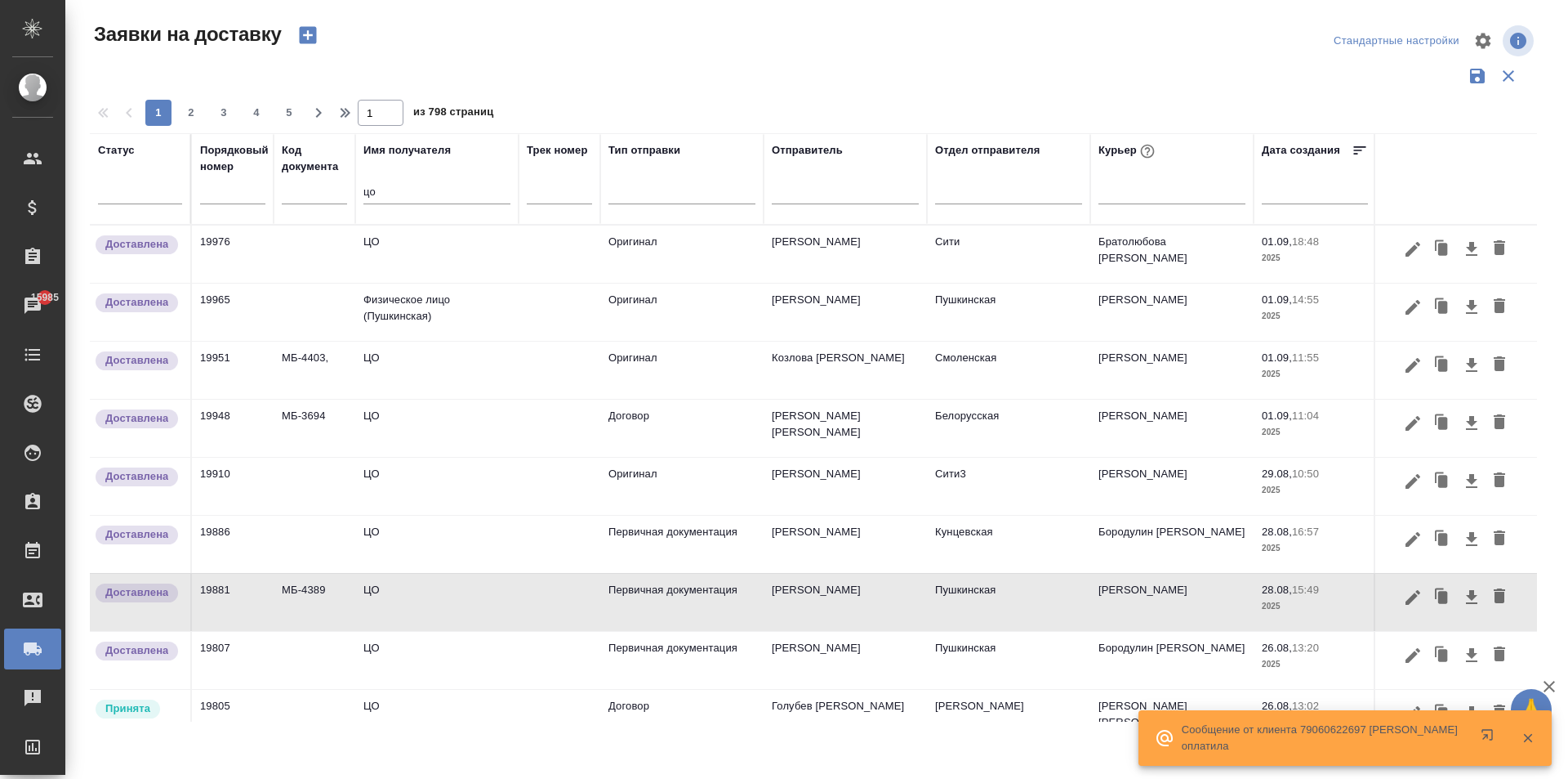
click at [1528, 737] on icon "button" at bounding box center [1528, 738] width 9 height 9
